Goal: Transaction & Acquisition: Purchase product/service

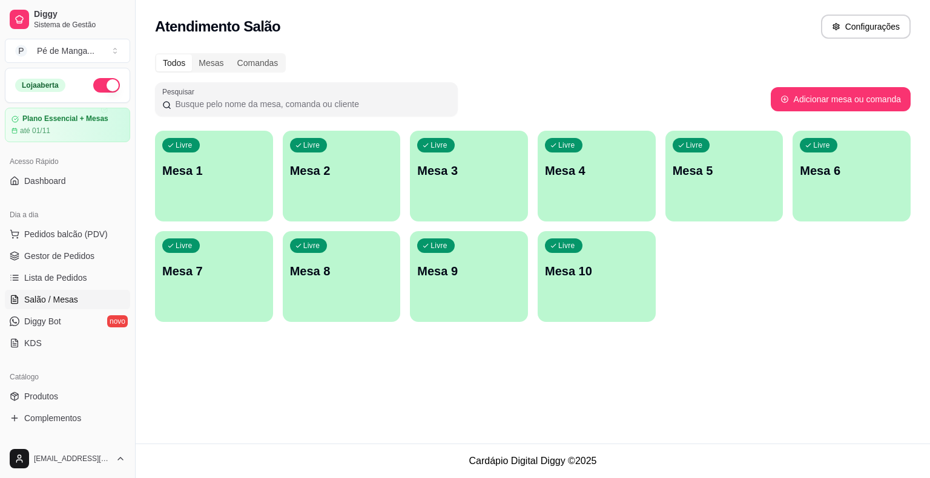
click at [221, 175] on p "Mesa 1" at bounding box center [213, 170] width 103 height 17
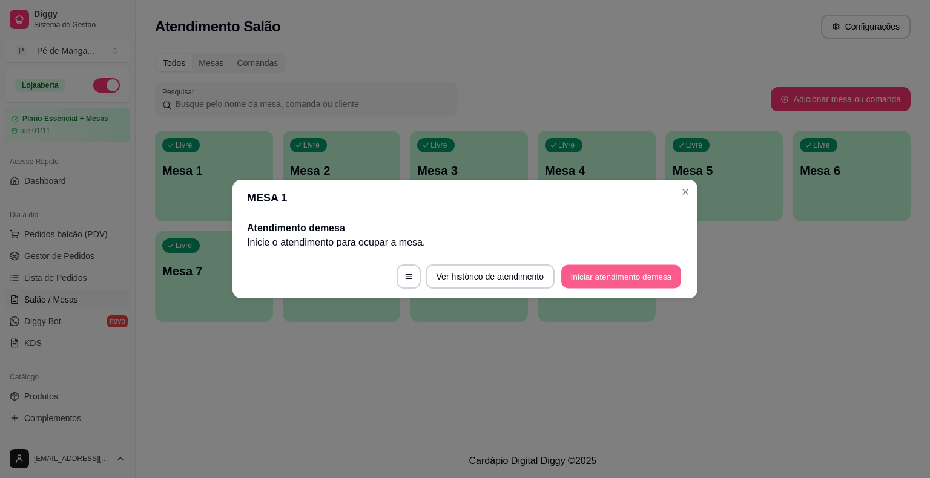
click at [618, 277] on button "Iniciar atendimento de mesa" at bounding box center [621, 277] width 120 height 24
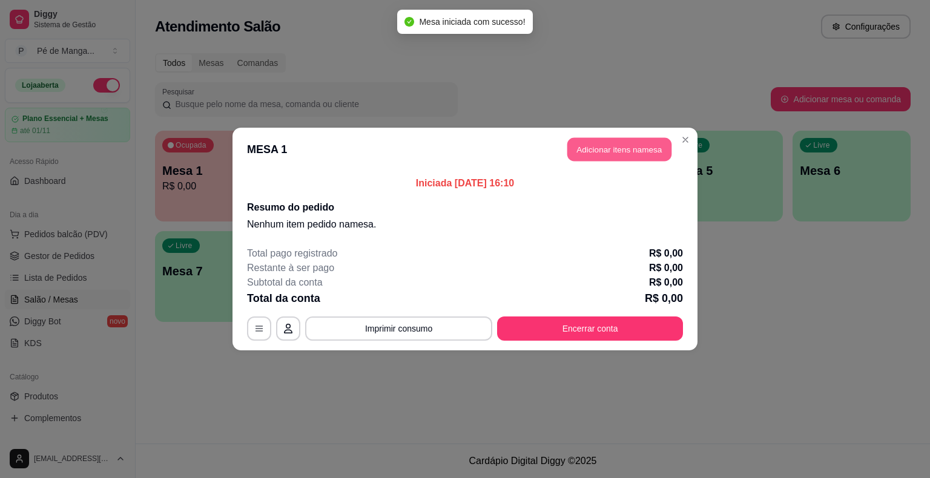
click at [617, 152] on button "Adicionar itens na mesa" at bounding box center [619, 150] width 104 height 24
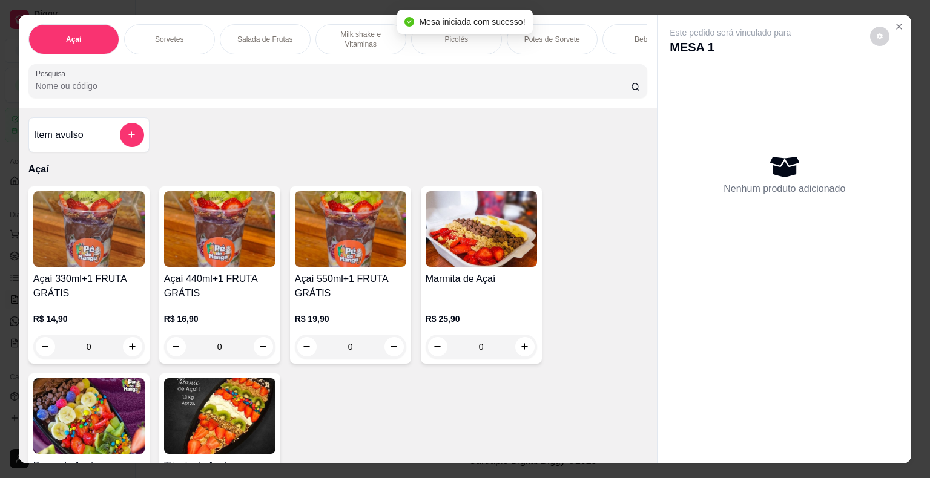
click at [359, 36] on p "Milk shake e Vitaminas" at bounding box center [361, 39] width 70 height 19
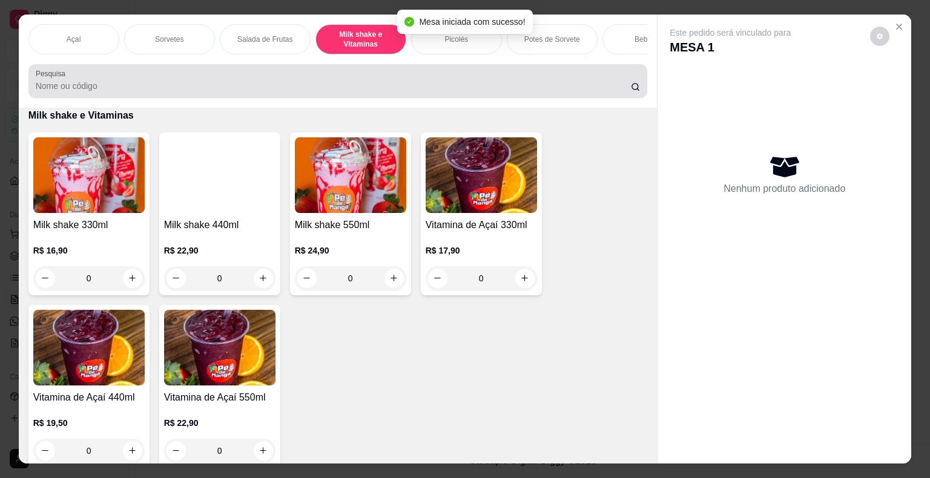
scroll to position [29, 0]
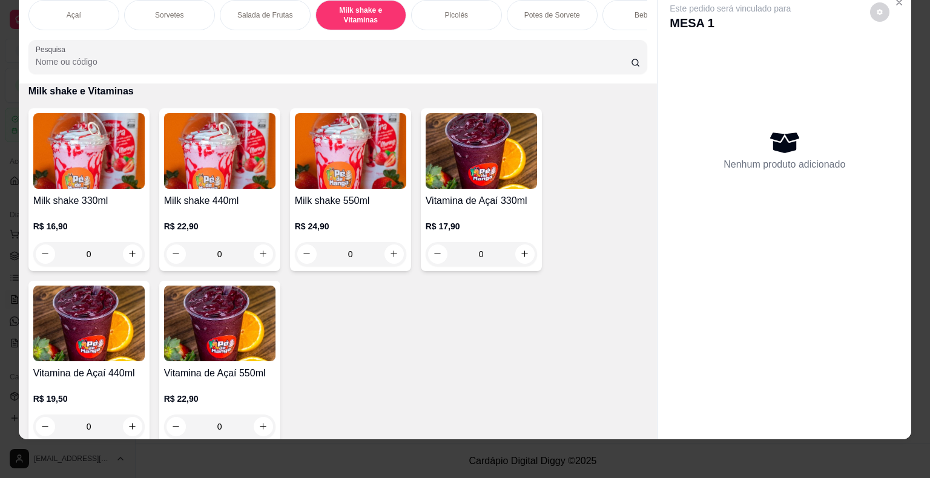
click at [254, 252] on div "0" at bounding box center [219, 254] width 111 height 24
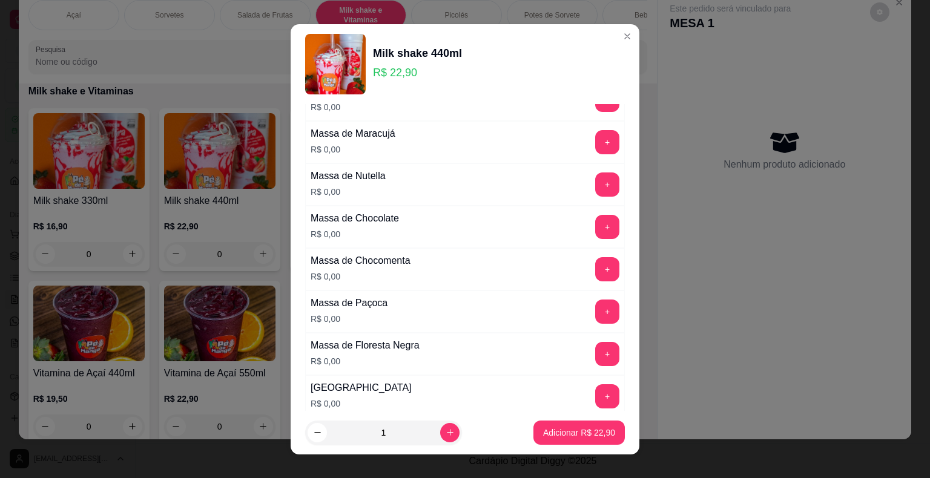
scroll to position [1392, 0]
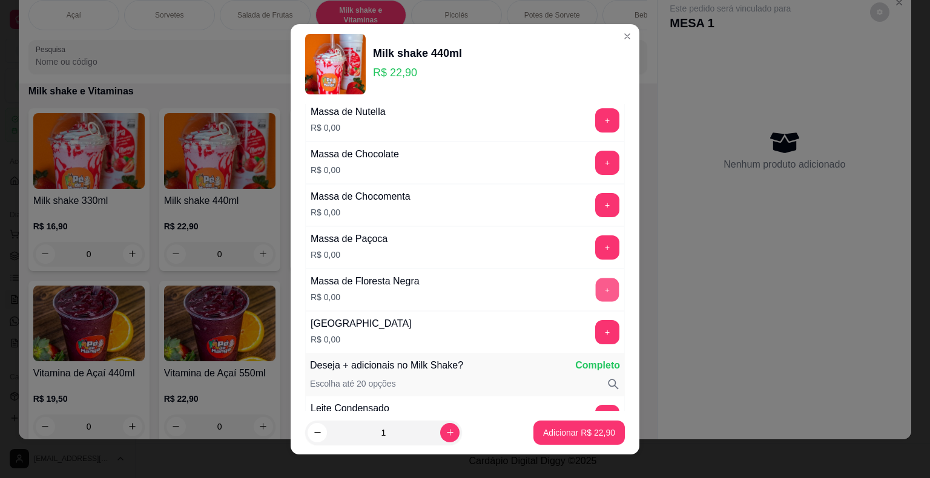
click at [595, 278] on button "+" at bounding box center [607, 290] width 24 height 24
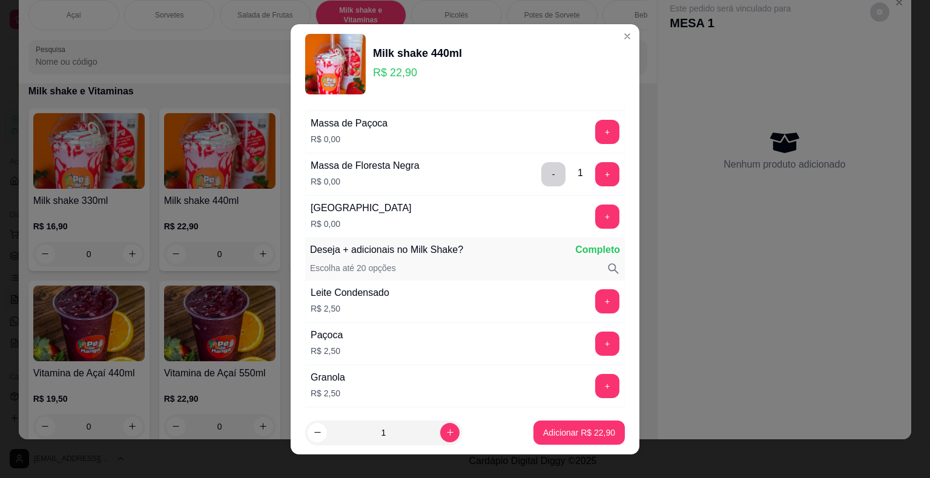
scroll to position [1573, 0]
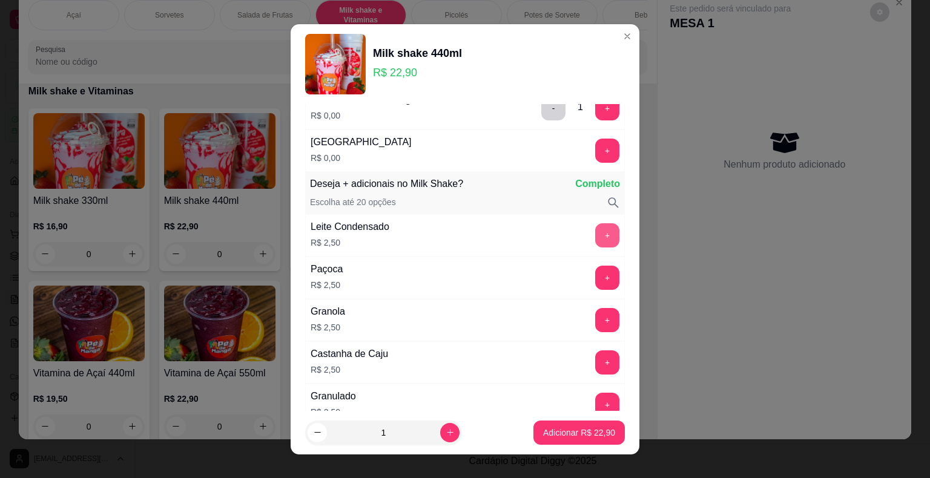
click at [595, 223] on button "+" at bounding box center [607, 235] width 24 height 24
click at [564, 431] on p "Adicionar R$ 25,40" at bounding box center [579, 432] width 70 height 11
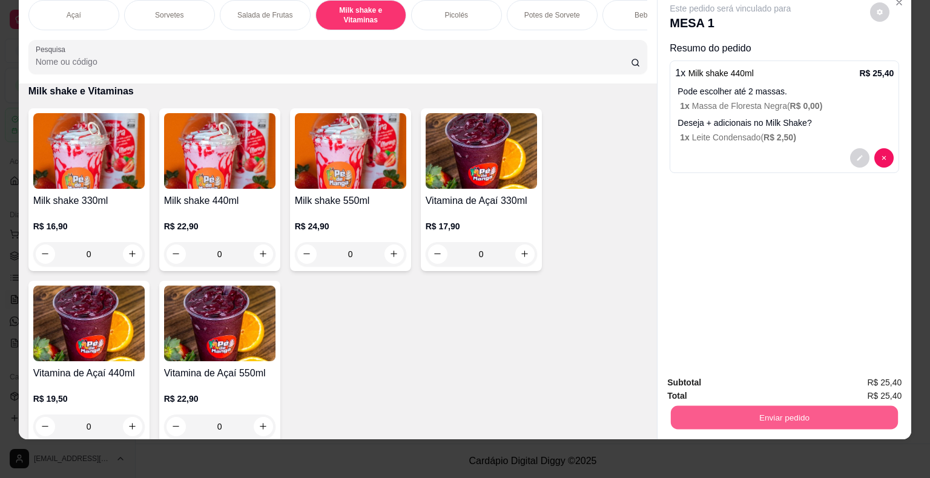
click at [709, 406] on button "Enviar pedido" at bounding box center [784, 418] width 227 height 24
click at [871, 380] on button "Enviar pedido" at bounding box center [870, 378] width 68 height 23
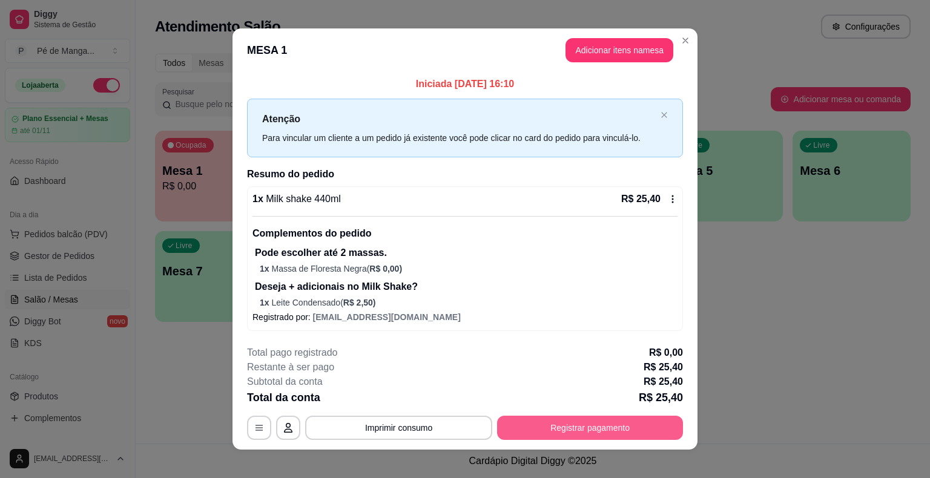
click at [551, 422] on button "Registrar pagamento" at bounding box center [590, 428] width 186 height 24
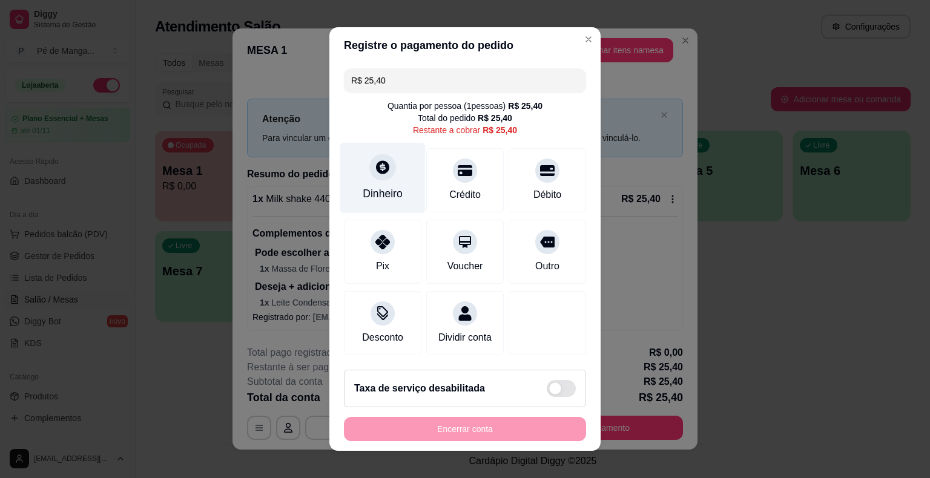
click at [381, 181] on div "Dinheiro" at bounding box center [382, 178] width 85 height 71
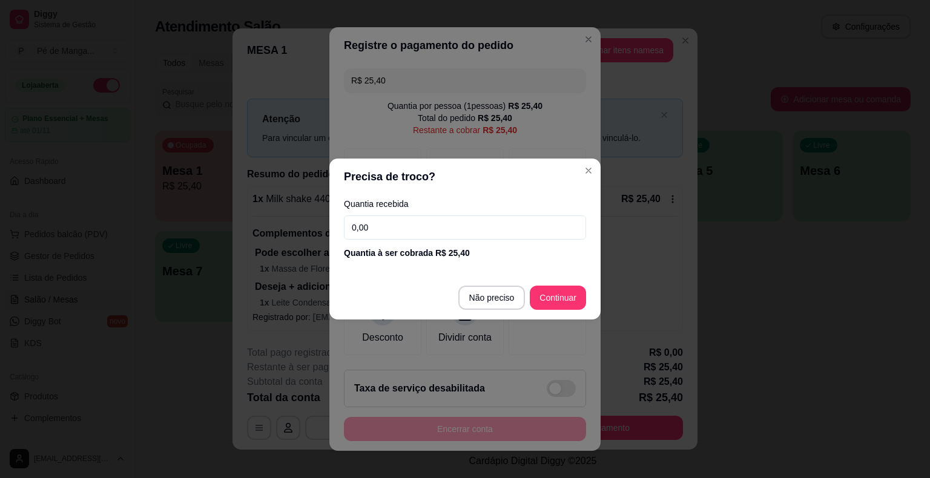
click at [416, 236] on input "0,00" at bounding box center [465, 227] width 242 height 24
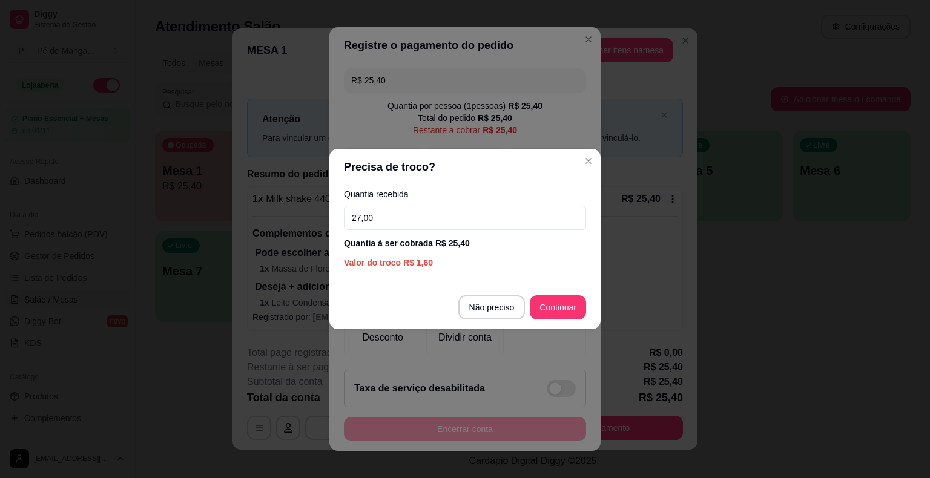
type input "27,00"
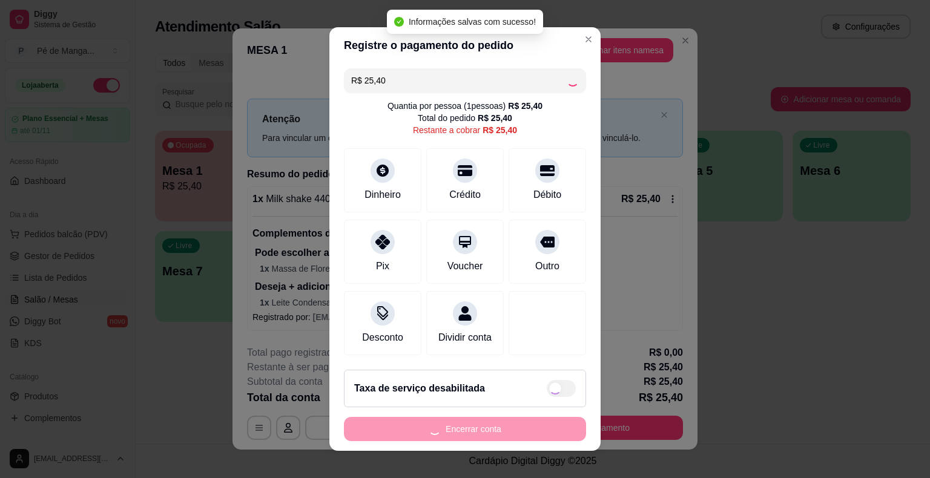
type input "R$ 0,00"
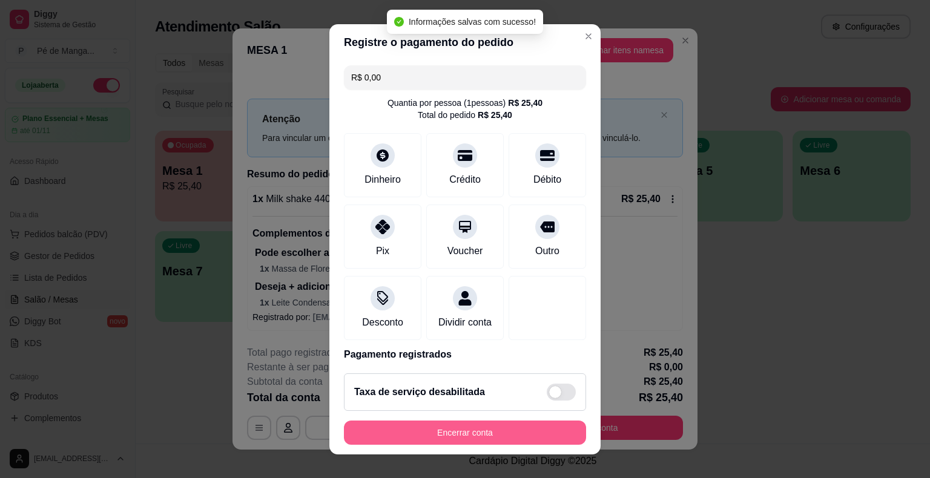
click at [443, 429] on button "Encerrar conta" at bounding box center [465, 433] width 242 height 24
